Goal: Task Accomplishment & Management: Use online tool/utility

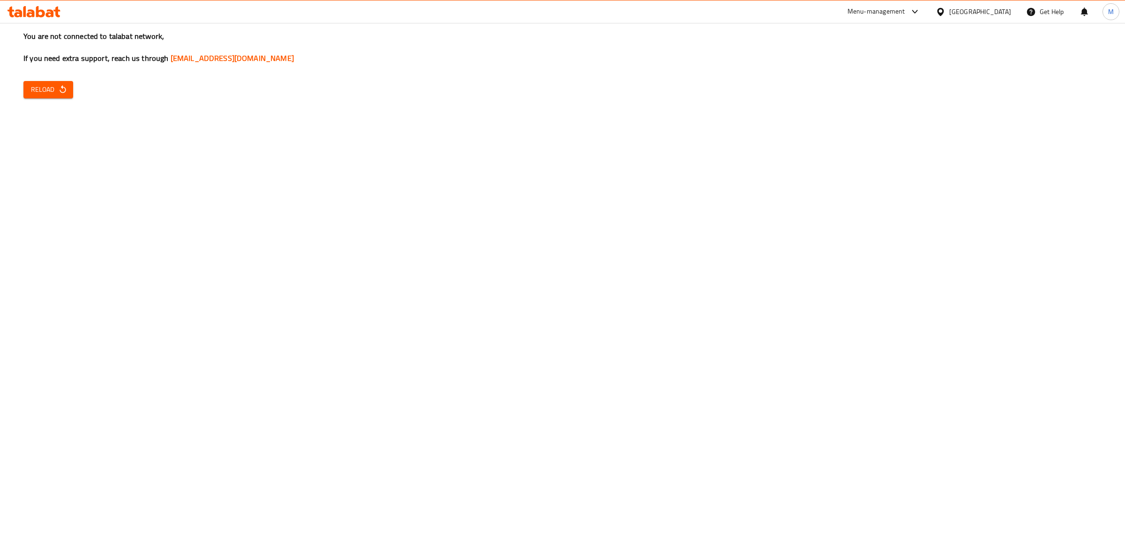
click at [997, 13] on div "[GEOGRAPHIC_DATA]" at bounding box center [980, 12] width 62 height 10
click at [878, 144] on div "Jordan" at bounding box center [887, 140] width 18 height 10
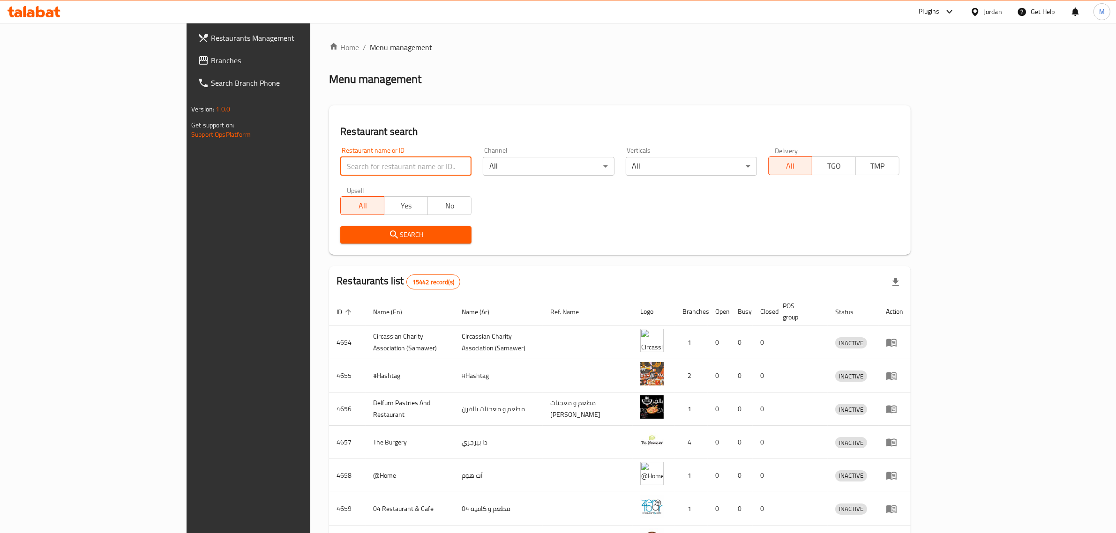
click at [340, 165] on input "search" at bounding box center [405, 166] width 131 height 19
paste input "777153"
type input "777153"
click at [348, 238] on span "Search" at bounding box center [406, 235] width 116 height 12
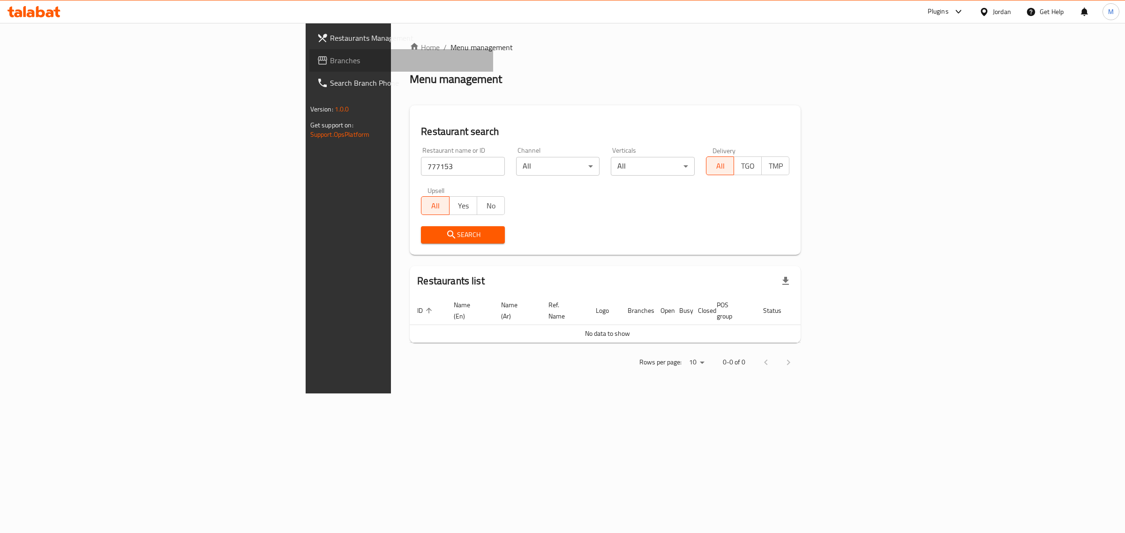
click at [330, 60] on span "Branches" at bounding box center [408, 60] width 156 height 11
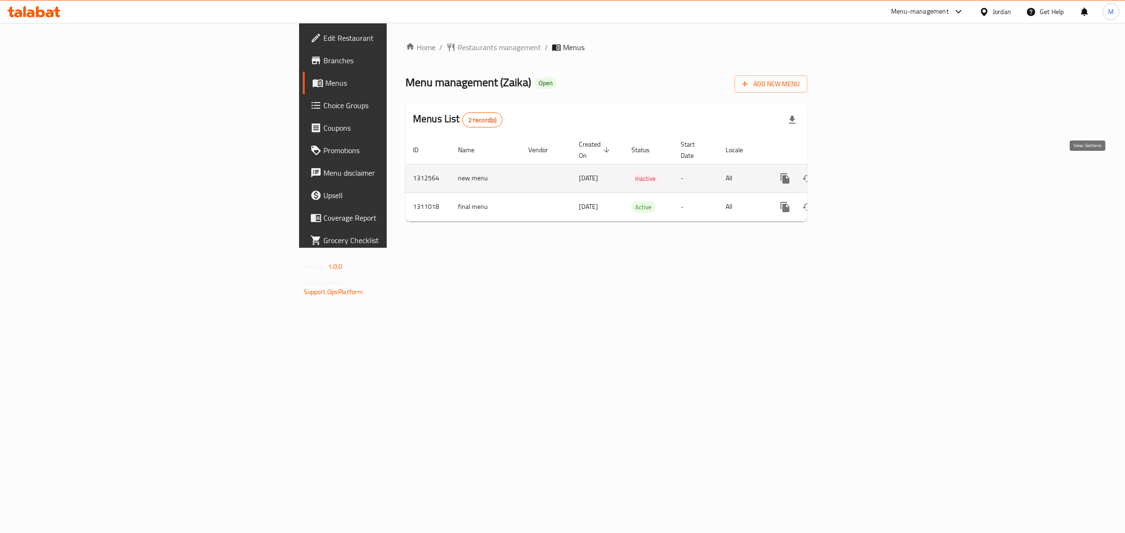
click at [857, 174] on icon "enhanced table" at bounding box center [852, 178] width 8 height 8
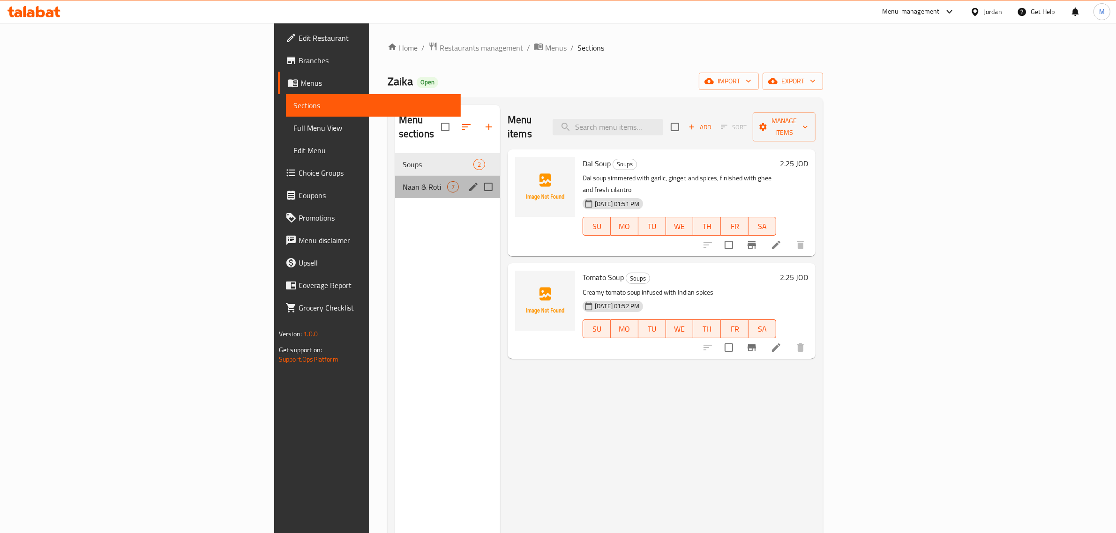
click at [395, 181] on div "Naan & Roti 7" at bounding box center [447, 187] width 105 height 23
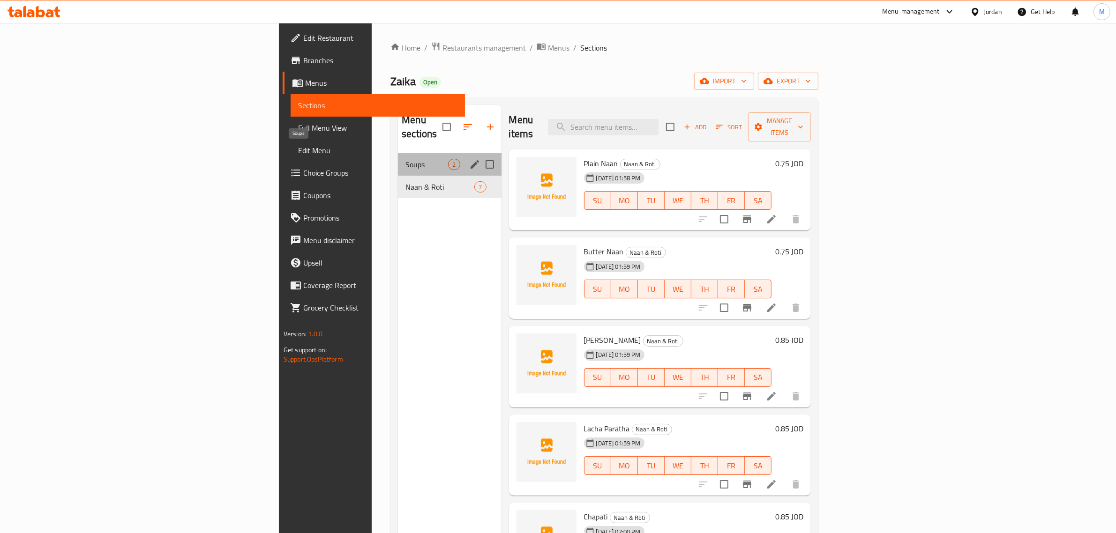
click at [405, 159] on span "Soups" at bounding box center [426, 164] width 43 height 11
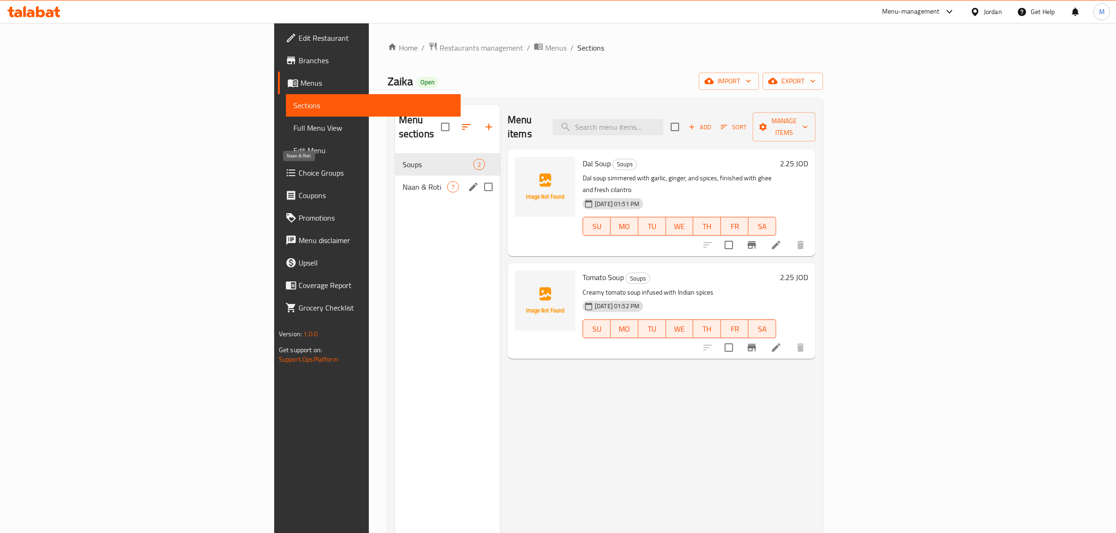
click at [403, 181] on span "Naan & Roti" at bounding box center [425, 186] width 45 height 11
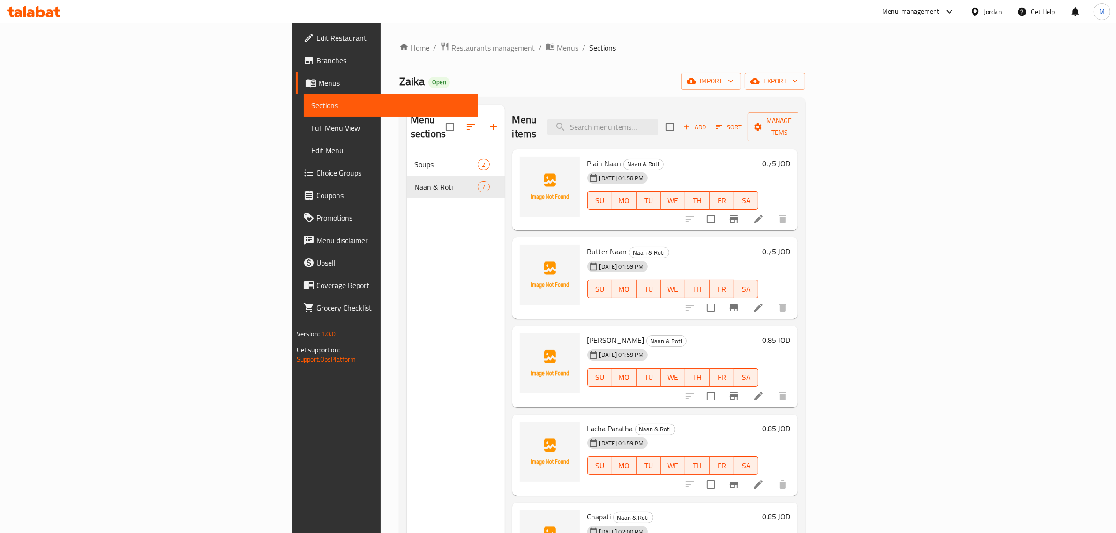
click at [407, 312] on div "Menu sections Soups 2 Naan & Roti 7" at bounding box center [456, 371] width 98 height 533
click at [798, 76] on span "export" at bounding box center [774, 81] width 45 height 12
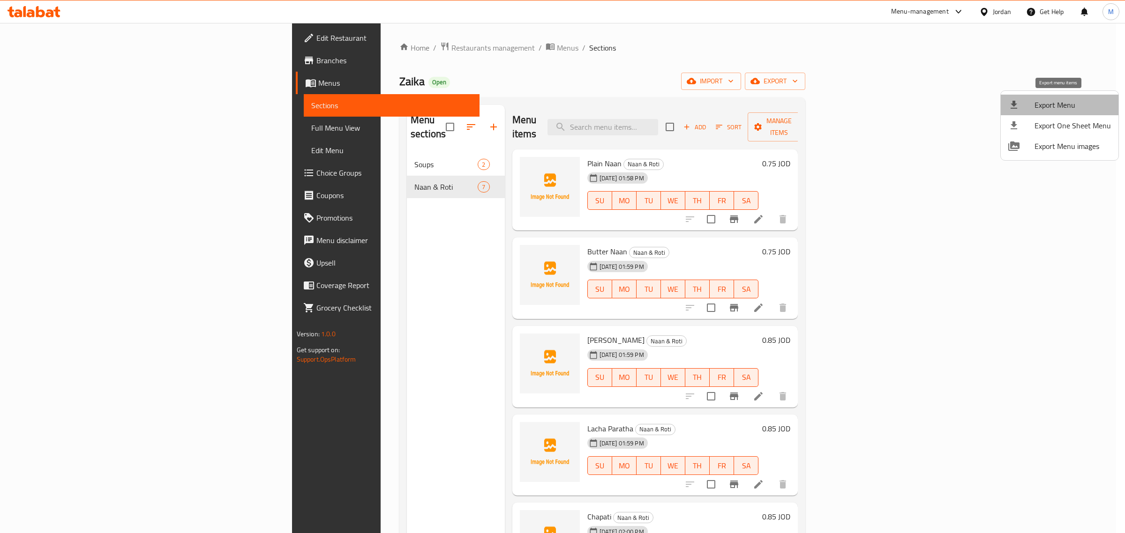
click at [1062, 108] on span "Export Menu" at bounding box center [1073, 104] width 76 height 11
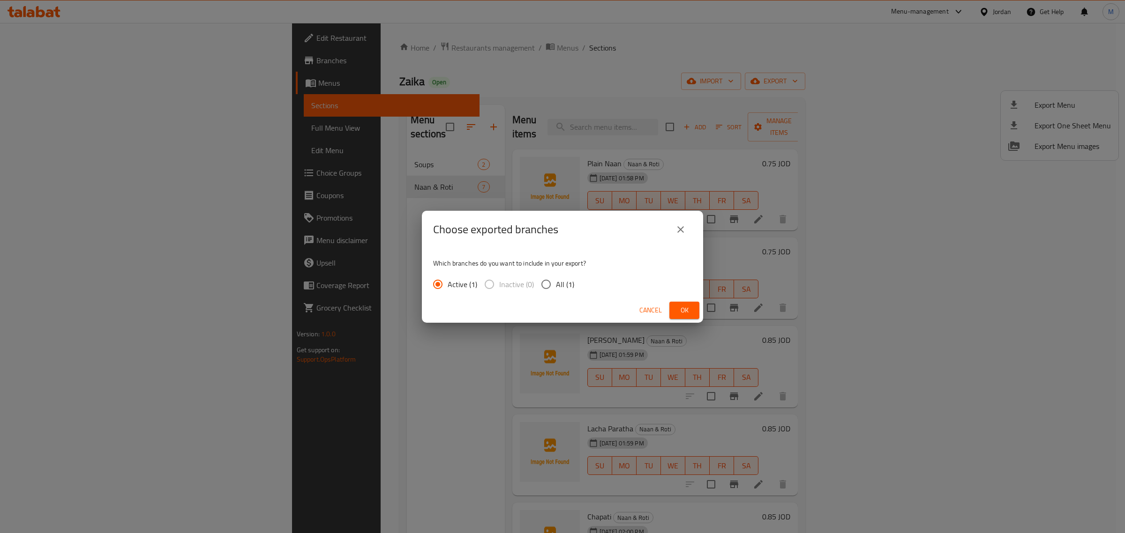
click at [559, 289] on span "All (1)" at bounding box center [565, 284] width 18 height 11
click at [556, 289] on input "All (1)" at bounding box center [546, 285] width 20 height 20
radio input "true"
click at [694, 311] on button "Ok" at bounding box center [684, 310] width 30 height 17
